Goal: Find contact information: Find contact information

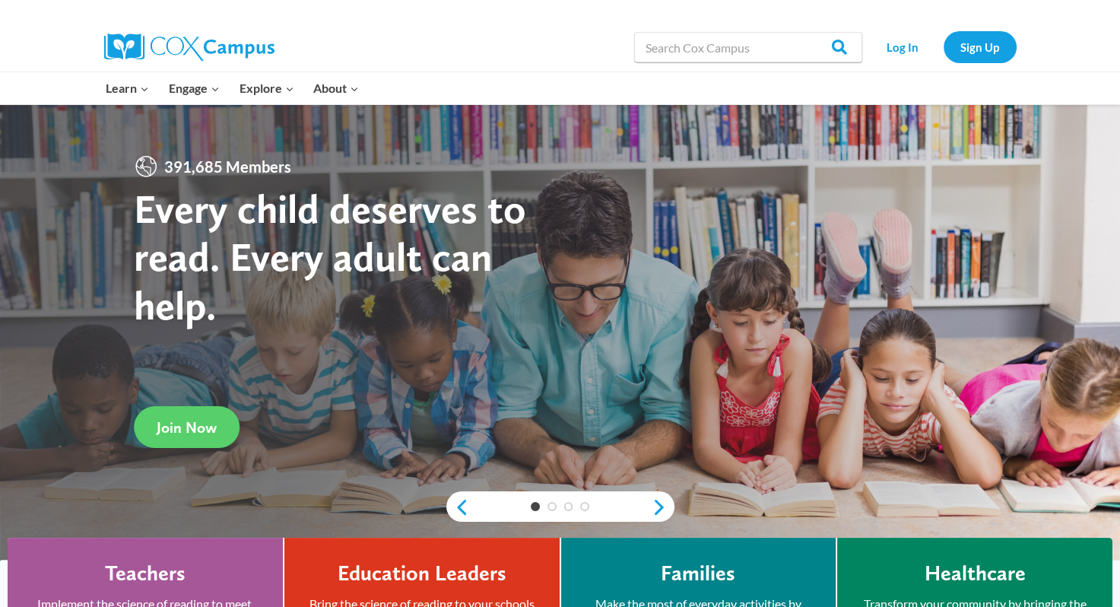
drag, startPoint x: 358, startPoint y: 16, endPoint x: 322, endPoint y: -11, distance: 45.6
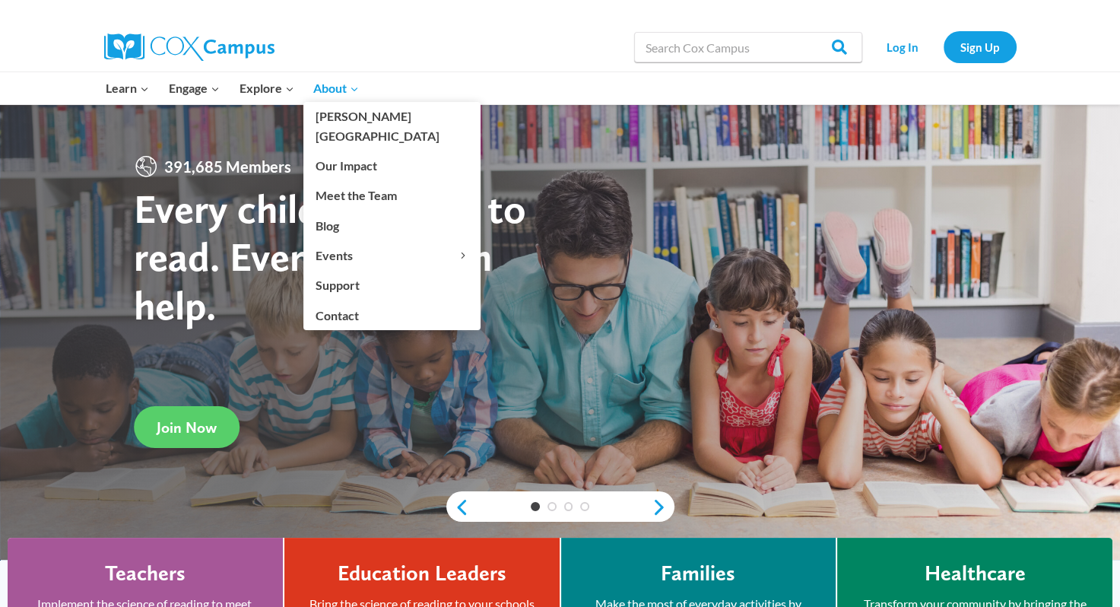
drag, startPoint x: 322, startPoint y: -11, endPoint x: 314, endPoint y: 85, distance: 96.9
click at [313, 83] on link "About Expand" at bounding box center [335, 88] width 65 height 32
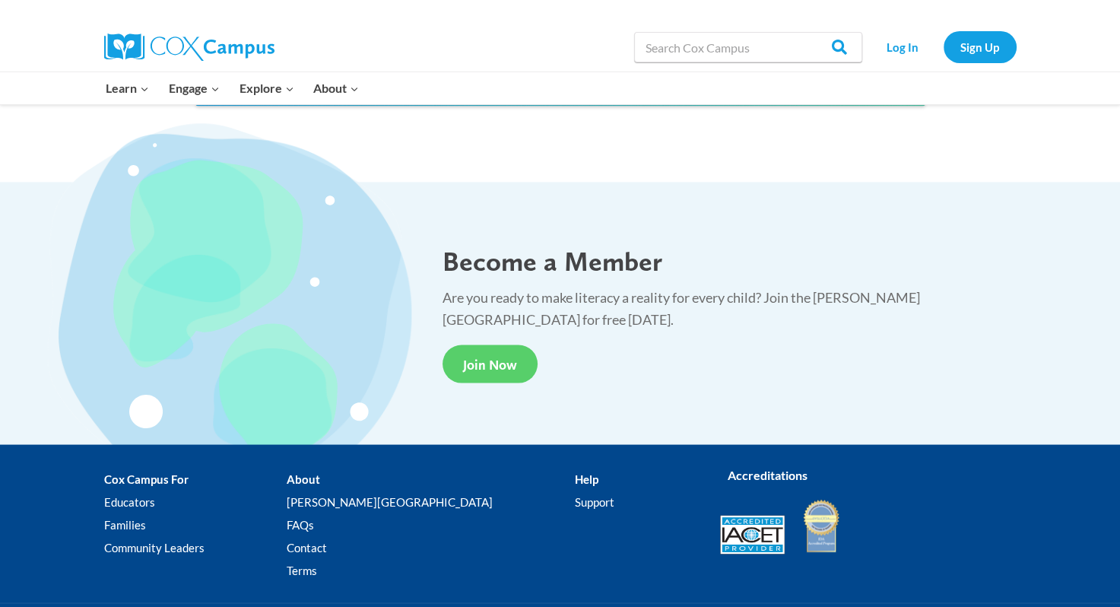
scroll to position [2791, 0]
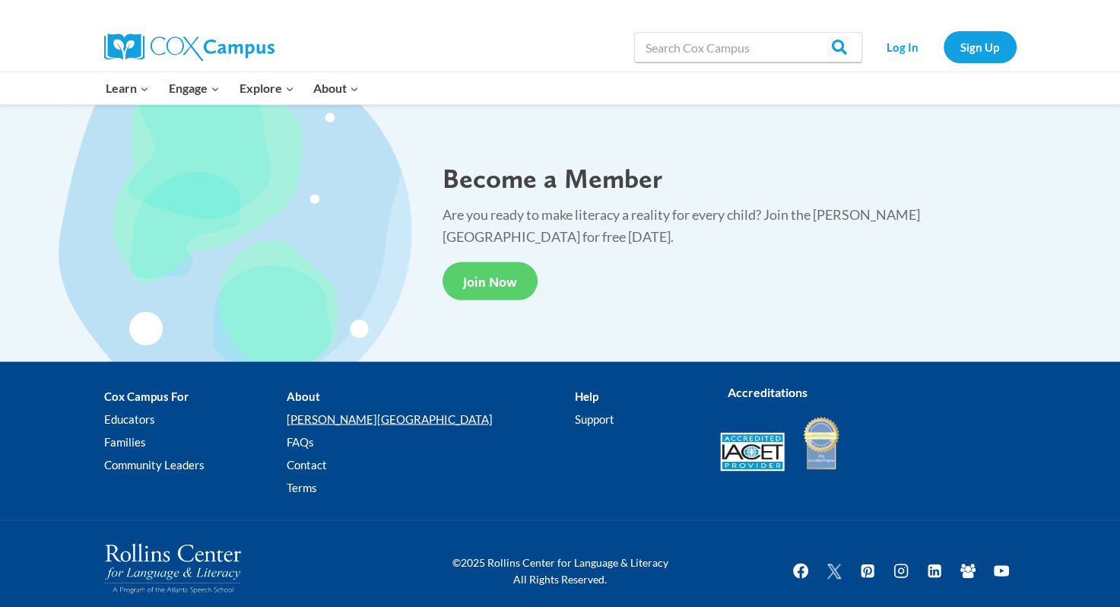
click at [370, 416] on link "[PERSON_NAME][GEOGRAPHIC_DATA]" at bounding box center [431, 418] width 288 height 23
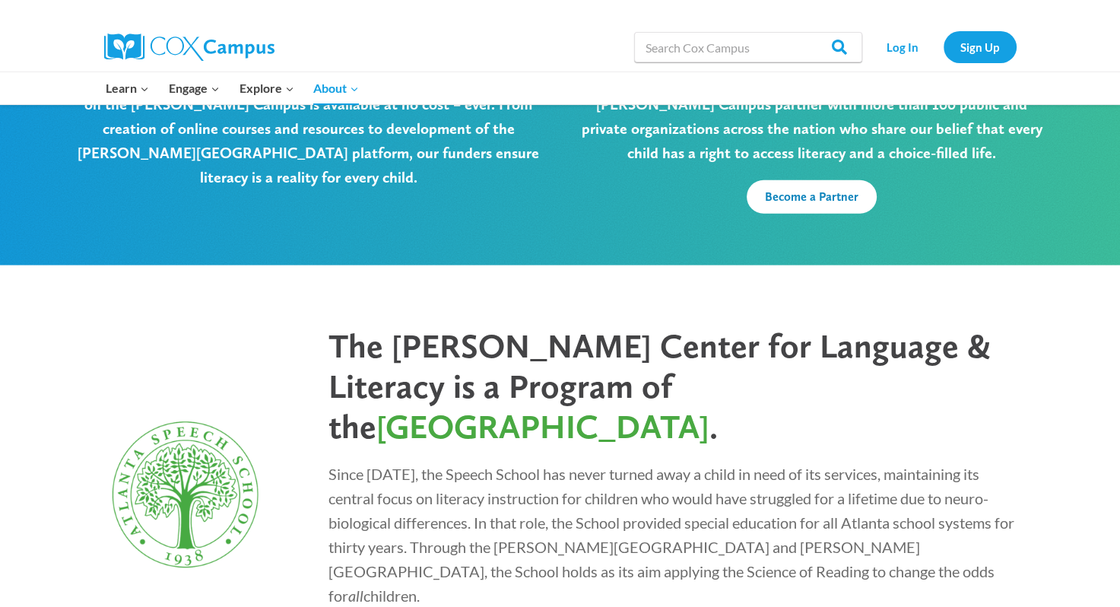
scroll to position [4070, 0]
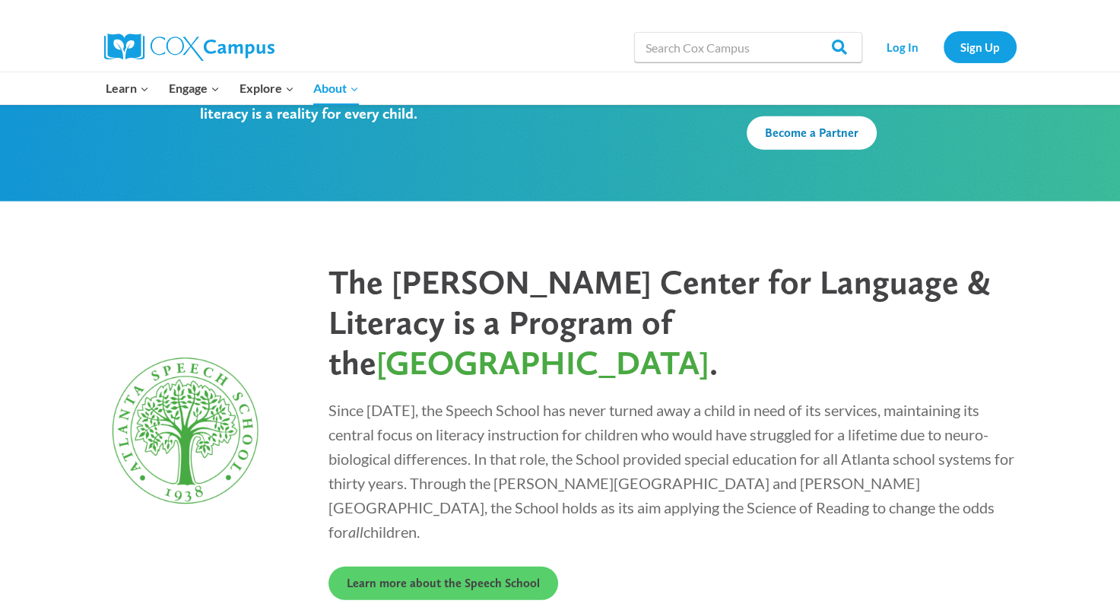
drag, startPoint x: 490, startPoint y: 546, endPoint x: 633, endPoint y: 559, distance: 143.5
copy p "Rollins Center for Language & Literacy"
